Goal: Navigation & Orientation: Find specific page/section

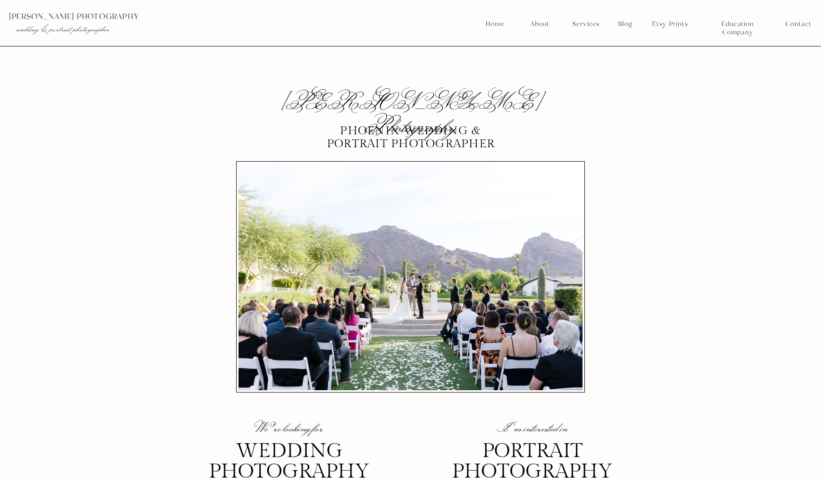
click at [589, 22] on nav "Services" at bounding box center [586, 24] width 34 height 8
click at [580, 64] on nav "Branding" at bounding box center [586, 62] width 34 height 8
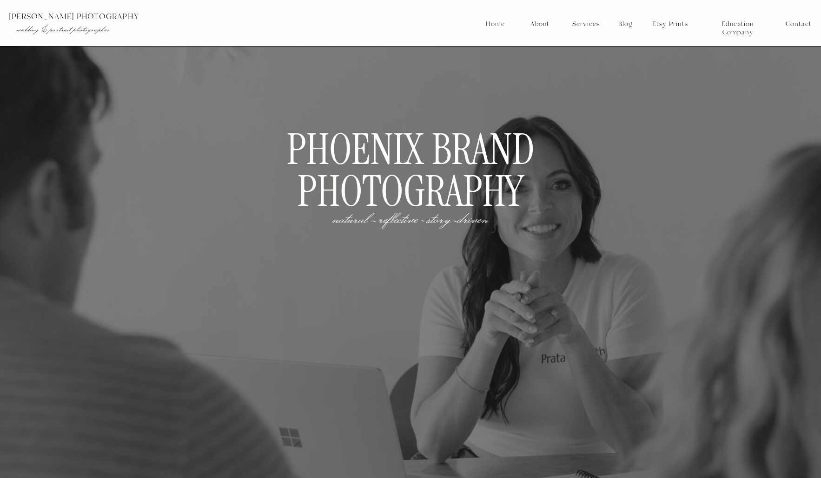
drag, startPoint x: 0, startPoint y: 0, endPoint x: 583, endPoint y: 22, distance: 583.0
click at [583, 22] on nav "Services" at bounding box center [586, 24] width 34 height 8
click at [587, 82] on div at bounding box center [585, 70] width 55 height 69
click at [585, 77] on nav "Portraits" at bounding box center [586, 77] width 34 height 8
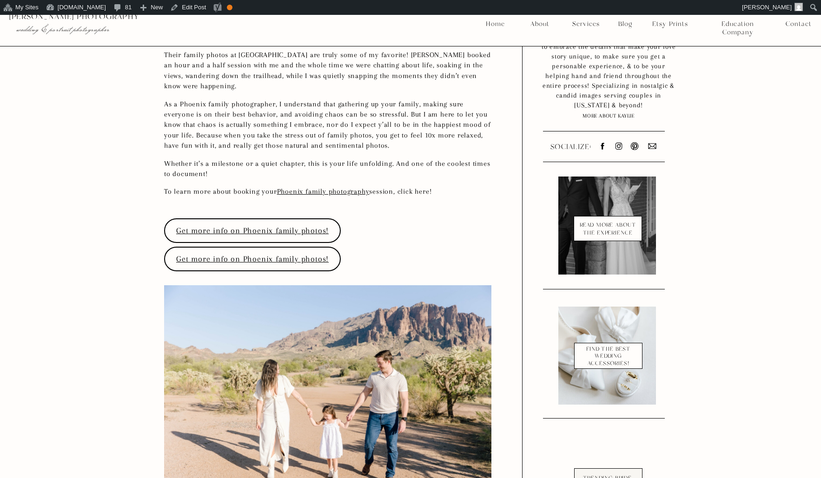
scroll to position [599, 0]
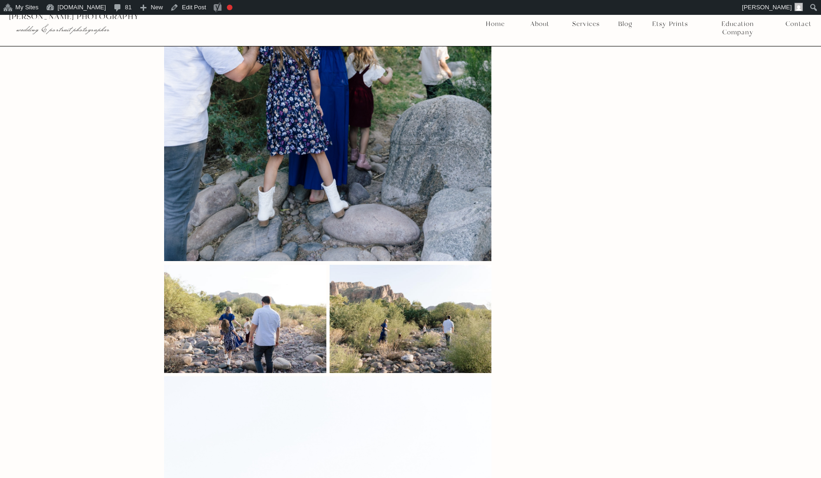
scroll to position [2824, 0]
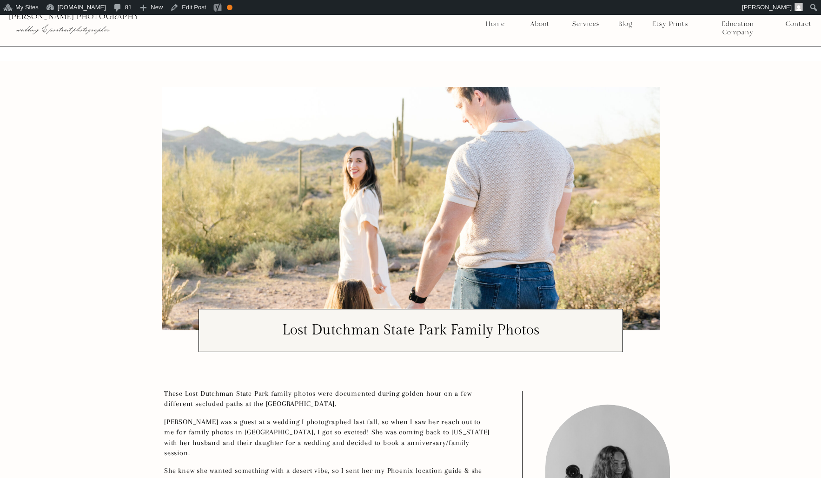
scroll to position [599, 0]
